Goal: Share content

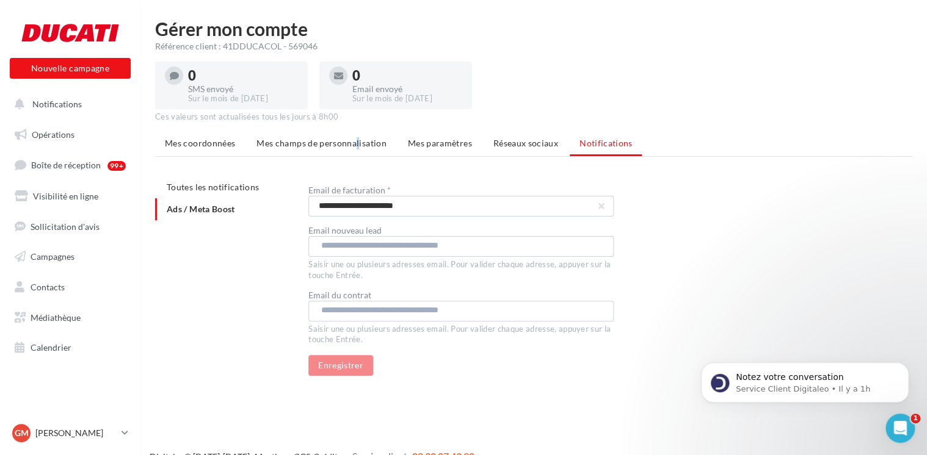
click at [304, 146] on span "Mes champs de personnalisation" at bounding box center [321, 143] width 130 height 10
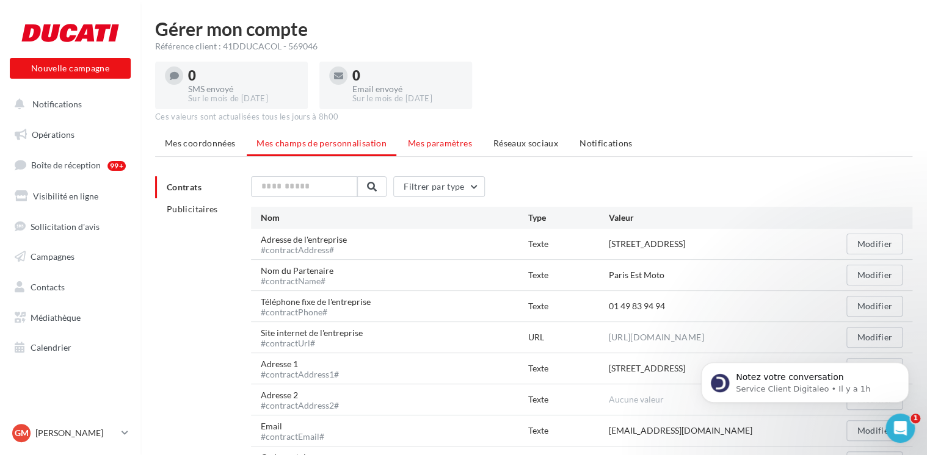
click at [459, 147] on span "Mes paramètres" at bounding box center [440, 143] width 64 height 10
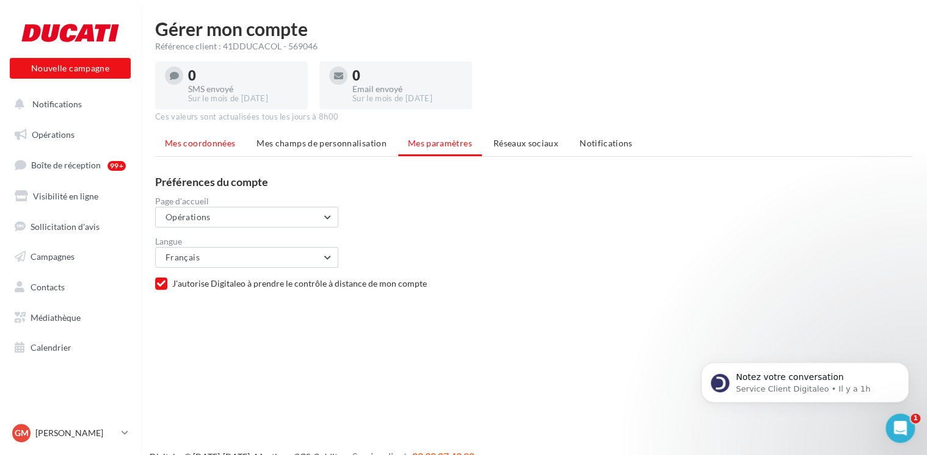
click at [193, 146] on span "Mes coordonnées" at bounding box center [200, 143] width 70 height 10
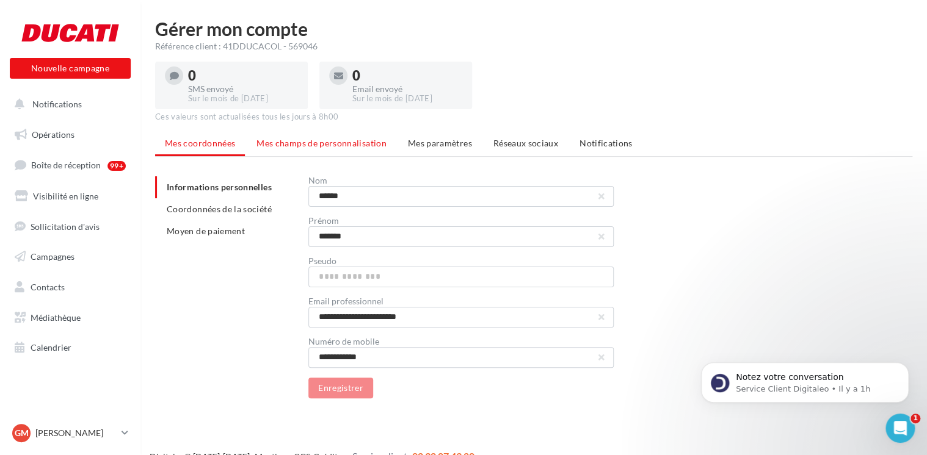
click at [273, 134] on li "Mes champs de personnalisation" at bounding box center [322, 143] width 150 height 22
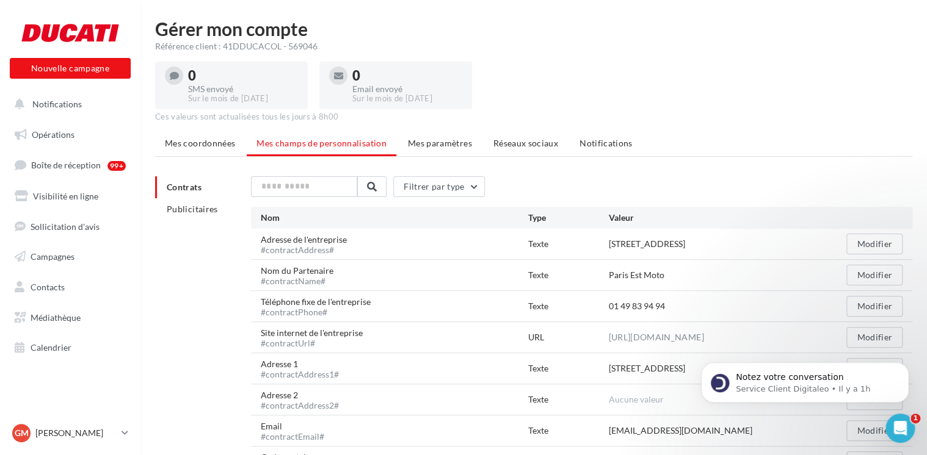
click at [535, 143] on span "Réseaux sociaux" at bounding box center [525, 143] width 65 height 10
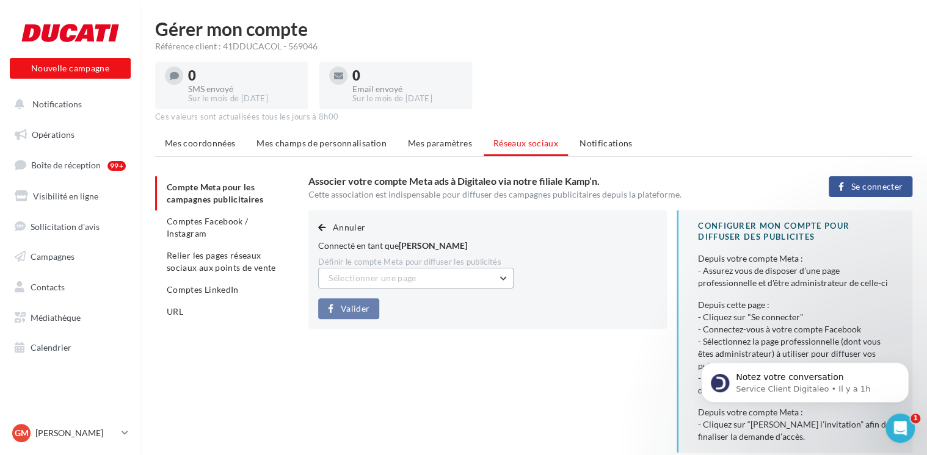
click at [385, 272] on button "Sélectionner une page" at bounding box center [415, 278] width 195 height 21
click at [385, 306] on span "PARIS EST MOTO (Admin)" at bounding box center [387, 309] width 98 height 10
click at [353, 300] on button "Valider" at bounding box center [348, 308] width 61 height 21
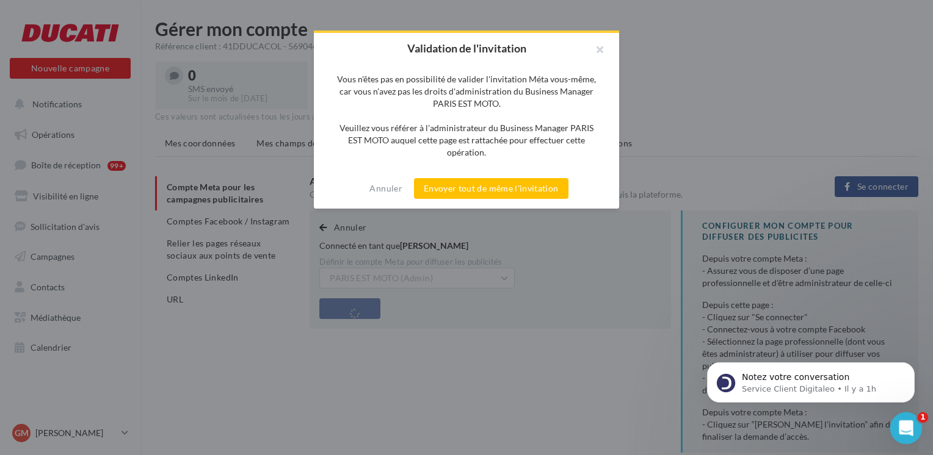
click at [903, 425] on icon "Ouvrir le Messenger Intercom" at bounding box center [904, 427] width 20 height 20
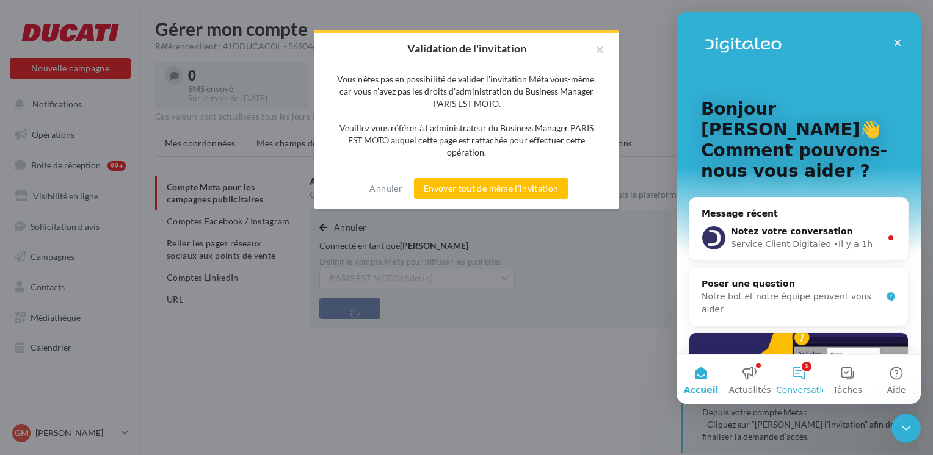
click at [795, 377] on button "1 Conversations" at bounding box center [798, 379] width 49 height 49
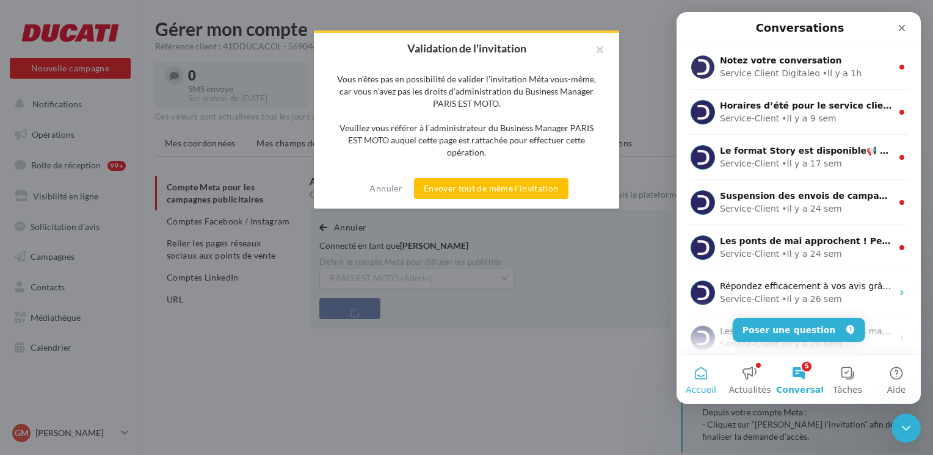
click at [682, 385] on button "Accueil" at bounding box center [700, 379] width 49 height 49
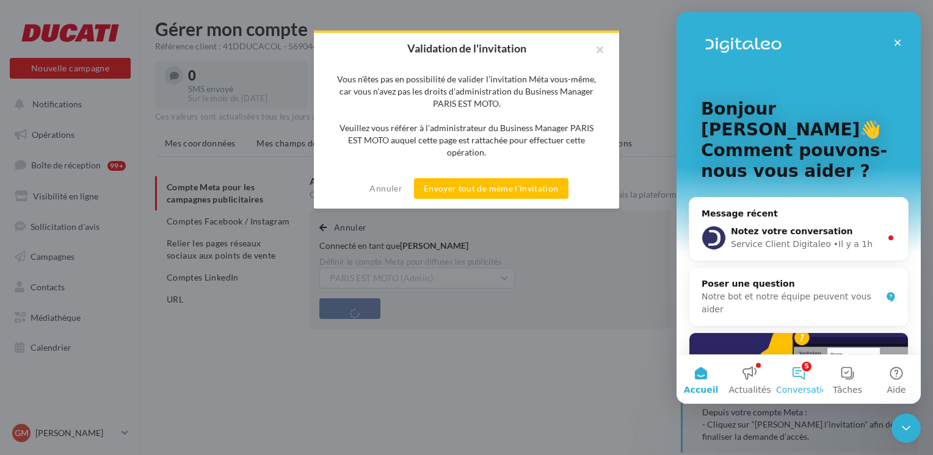
click at [793, 394] on span "Conversations" at bounding box center [806, 390] width 61 height 9
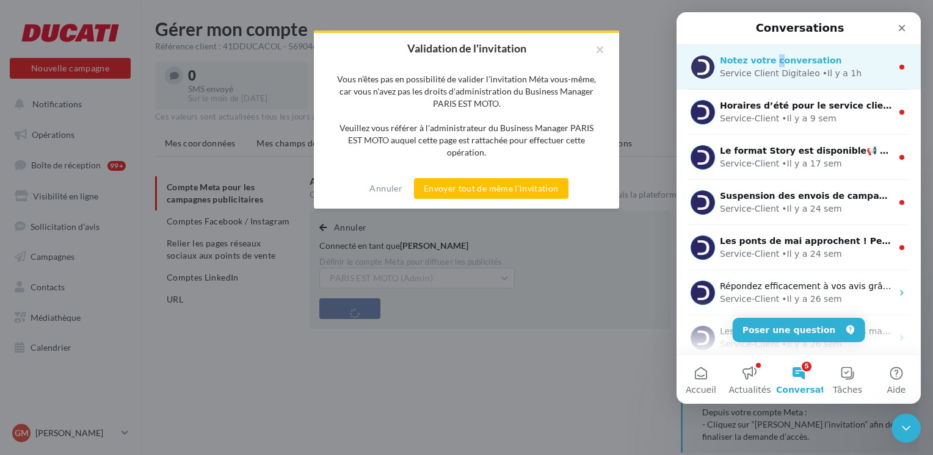
click at [770, 62] on span "Notez votre conversation" at bounding box center [781, 61] width 122 height 10
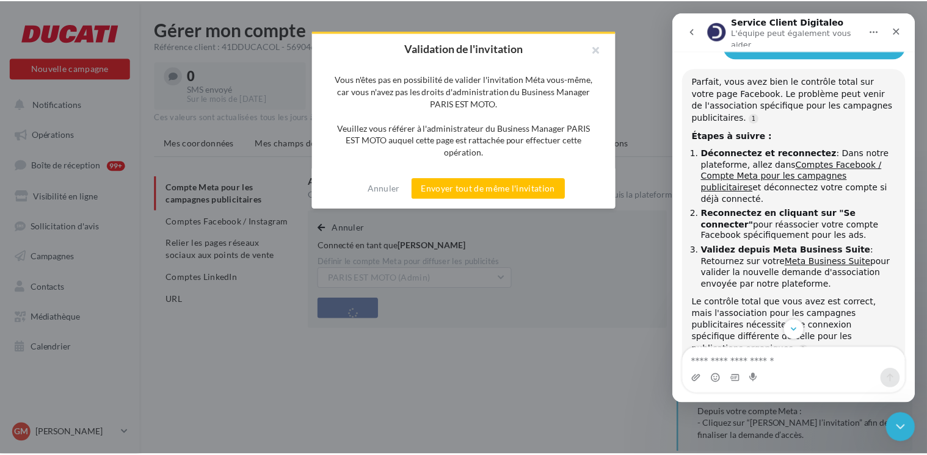
scroll to position [1168, 0]
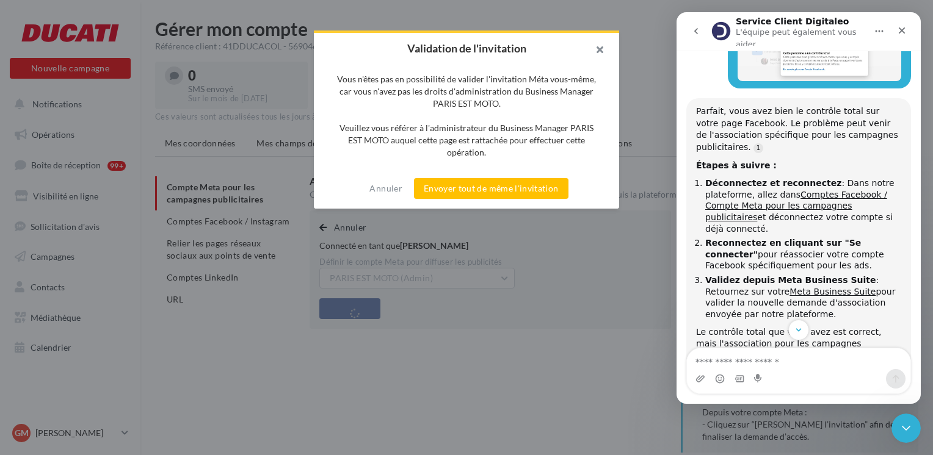
click at [599, 54] on button "button" at bounding box center [594, 51] width 49 height 37
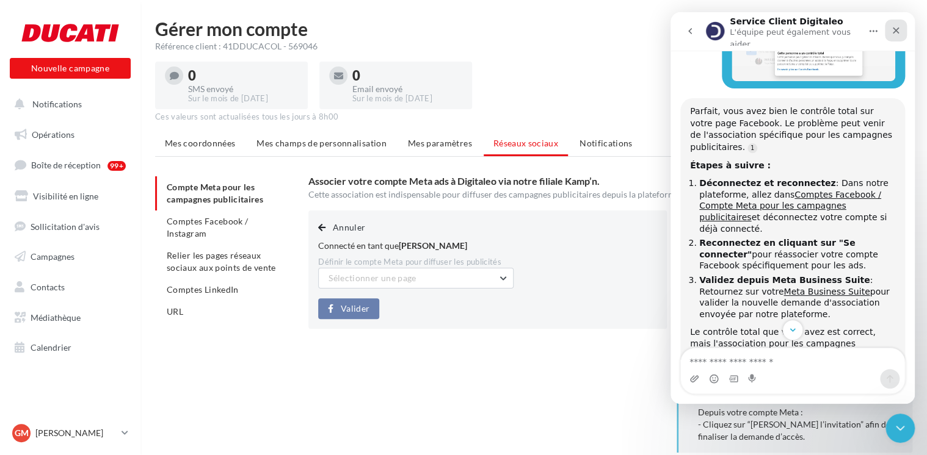
click at [896, 32] on icon "Fermer" at bounding box center [896, 31] width 10 height 10
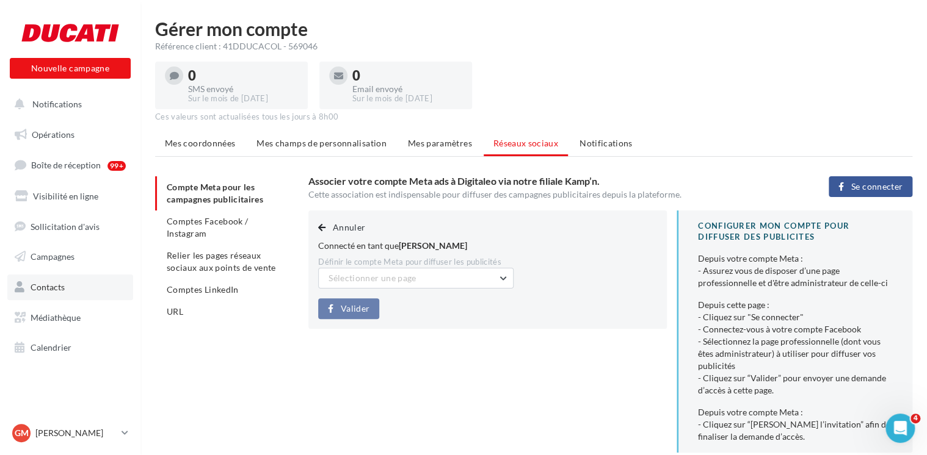
scroll to position [1331, 0]
click at [621, 146] on span "Notifications" at bounding box center [605, 143] width 53 height 10
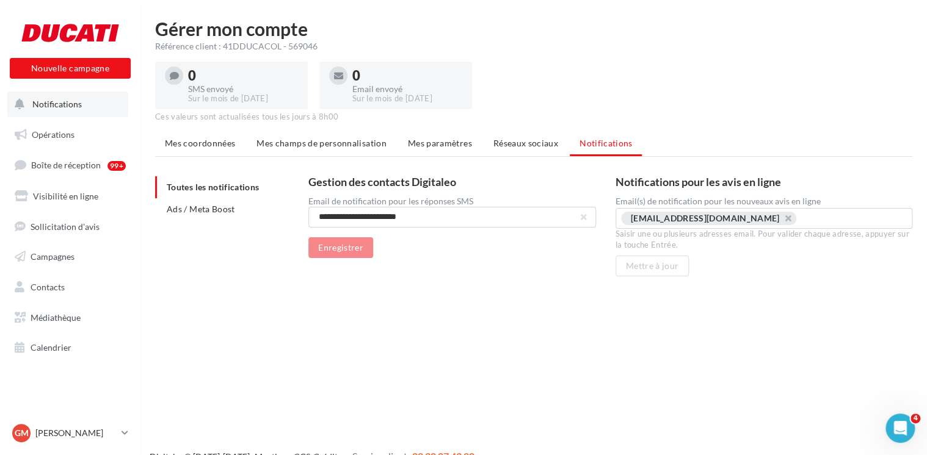
click at [63, 106] on span "Notifications" at bounding box center [56, 104] width 49 height 10
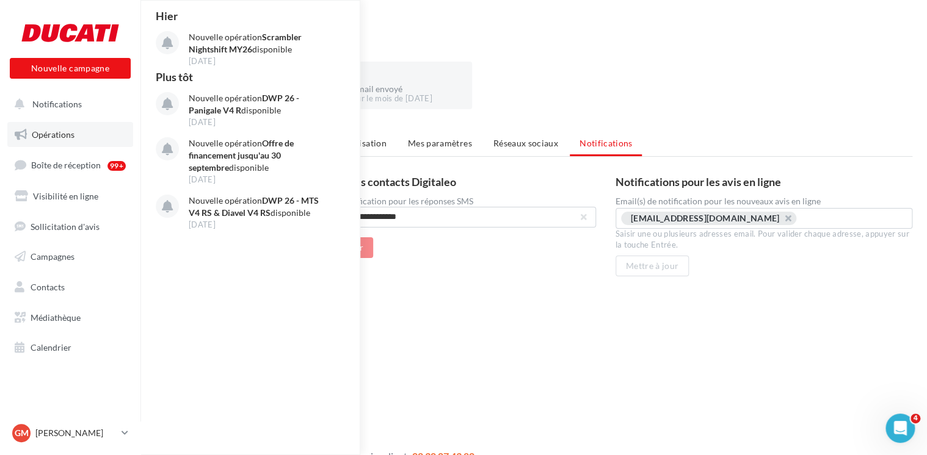
click at [63, 126] on link "Opérations" at bounding box center [70, 135] width 126 height 26
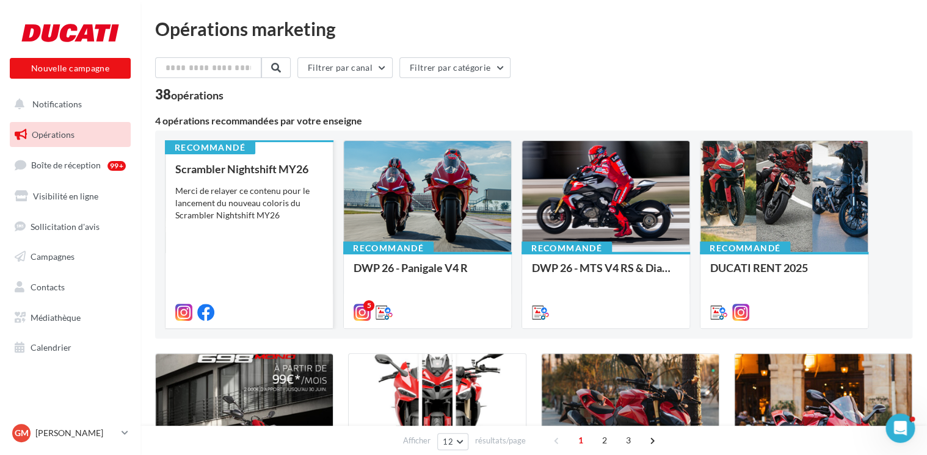
click at [283, 221] on div "Scrambler Nightshift MY26 Merci de relayer ce contenu pour le lancement du nouv…" at bounding box center [249, 240] width 148 height 154
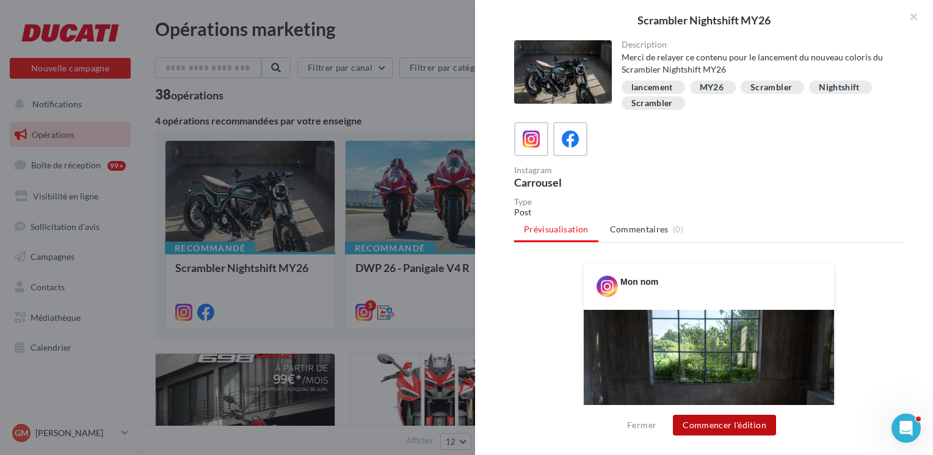
click at [698, 426] on button "Commencer l'édition" at bounding box center [724, 425] width 103 height 21
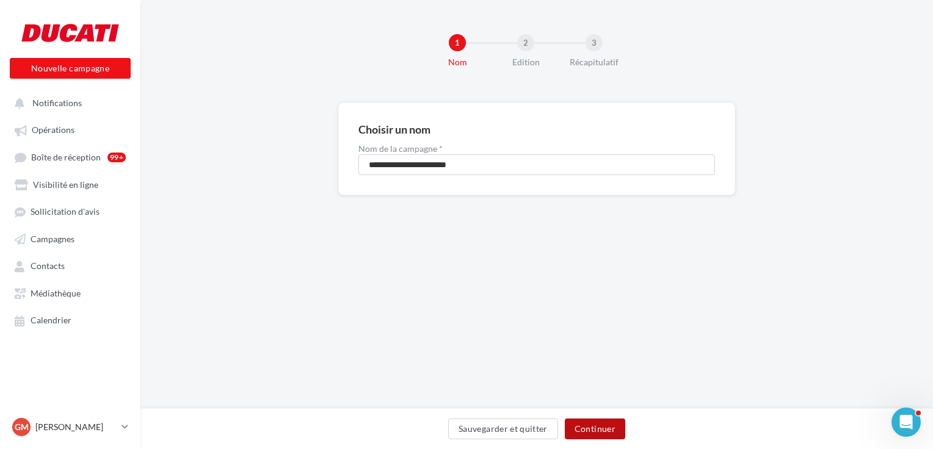
click at [588, 424] on button "Continuer" at bounding box center [595, 429] width 60 height 21
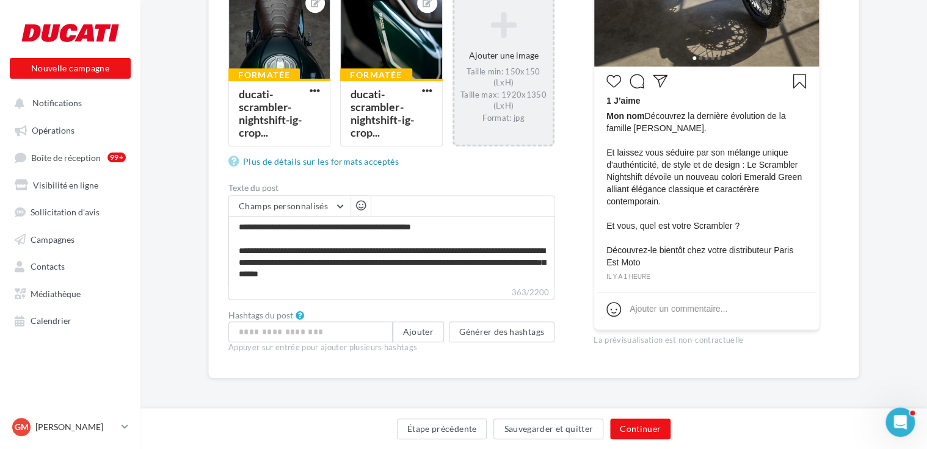
scroll to position [417, 0]
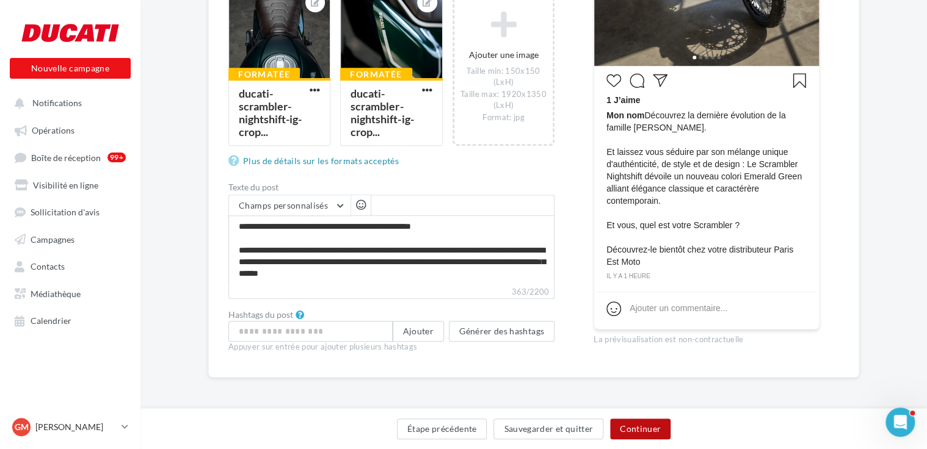
click at [636, 427] on button "Continuer" at bounding box center [640, 429] width 60 height 21
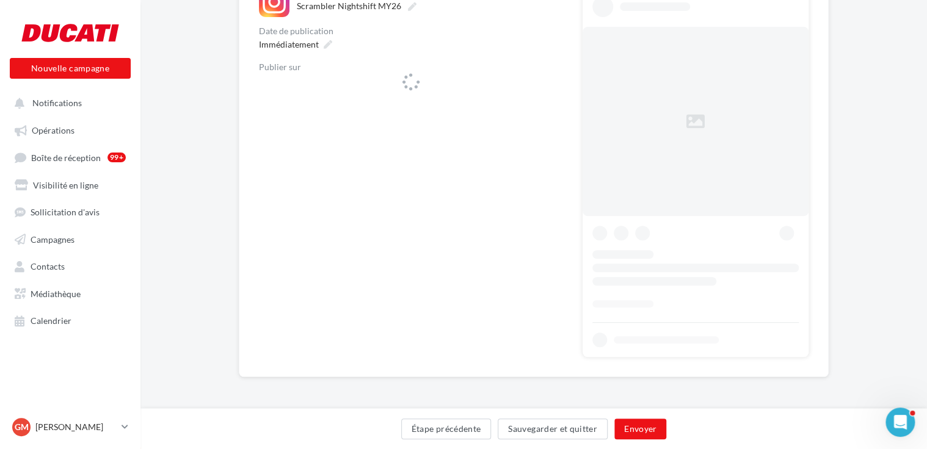
scroll to position [156, 0]
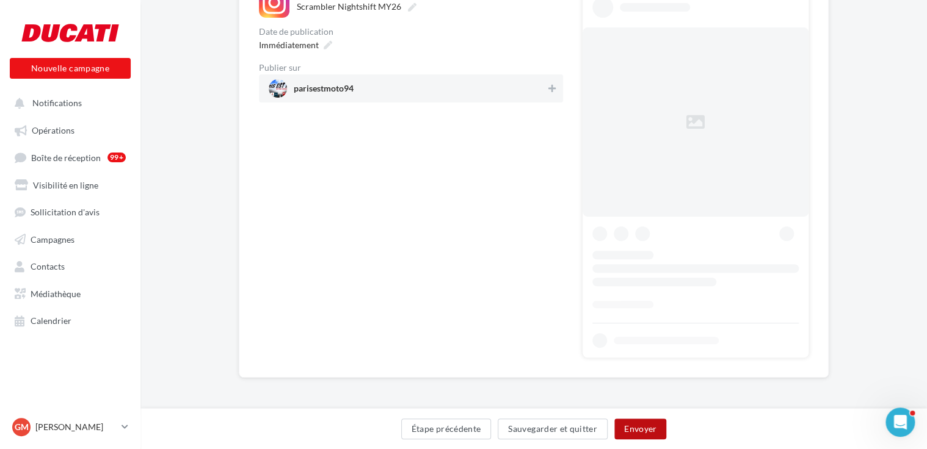
click at [637, 428] on button "Envoyer" at bounding box center [640, 429] width 52 height 21
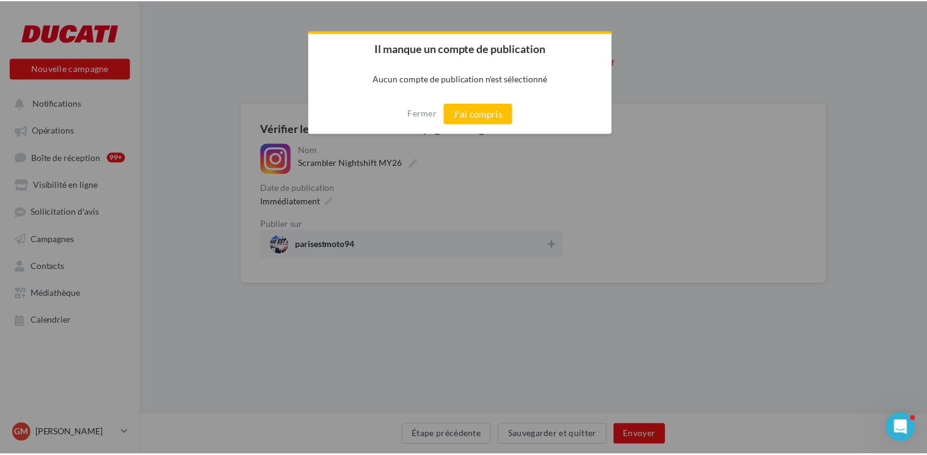
scroll to position [0, 0]
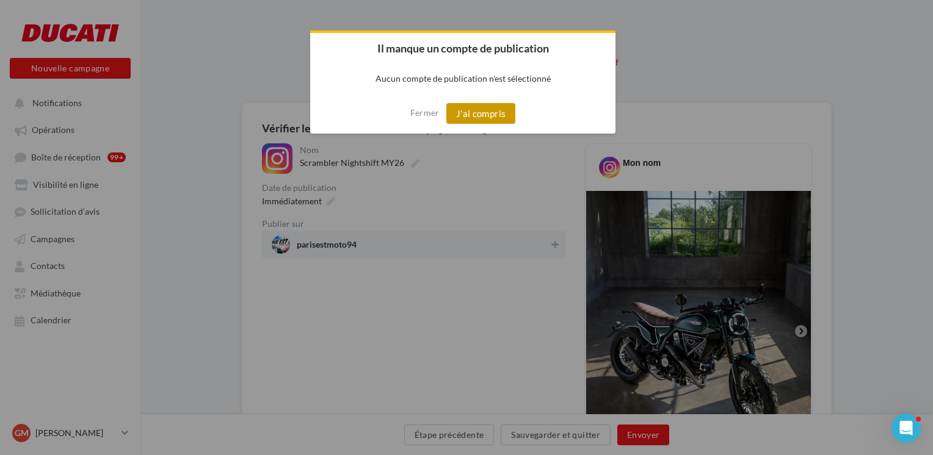
click at [455, 120] on button "J'ai compris" at bounding box center [481, 113] width 70 height 21
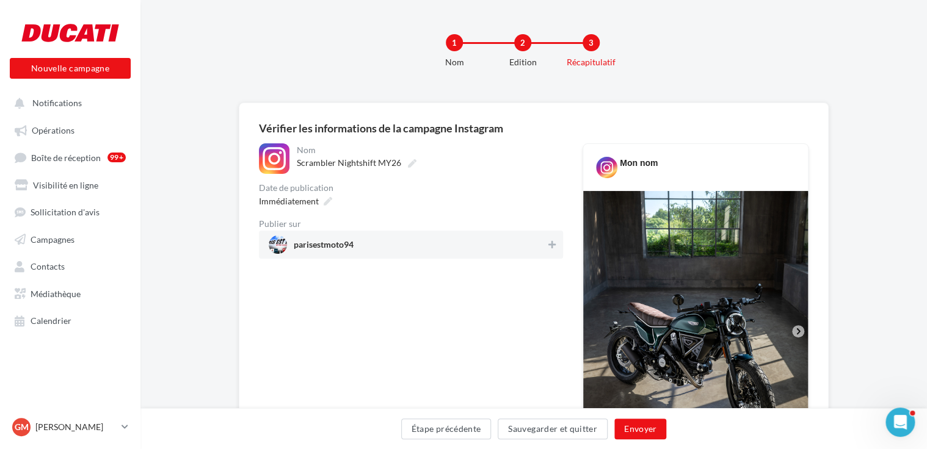
click at [369, 244] on span "parisestmoto94" at bounding box center [407, 245] width 277 height 18
click at [659, 427] on button "Envoyer" at bounding box center [640, 429] width 52 height 21
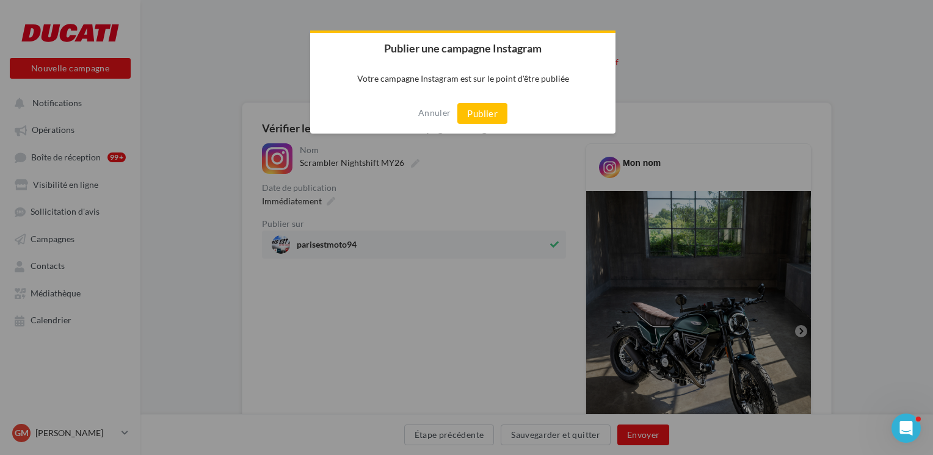
click at [478, 112] on button "Publier" at bounding box center [482, 113] width 50 height 21
